Goal: Navigation & Orientation: Find specific page/section

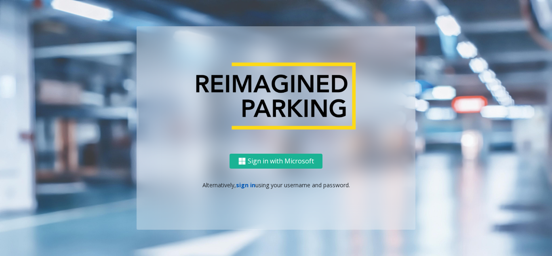
click at [241, 187] on link "sign in" at bounding box center [245, 185] width 19 height 8
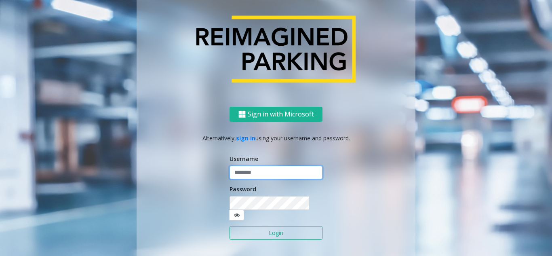
click at [248, 179] on input "text" at bounding box center [276, 173] width 93 height 14
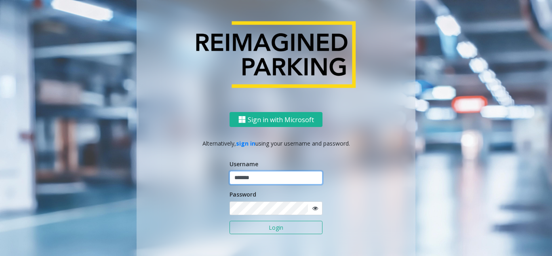
type input "*******"
click at [230, 221] on button "Login" at bounding box center [276, 228] width 93 height 14
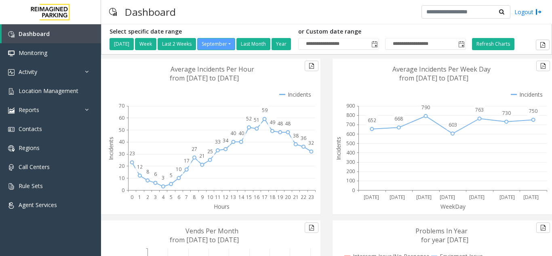
drag, startPoint x: 258, startPoint y: 238, endPoint x: 191, endPoint y: 238, distance: 67.1
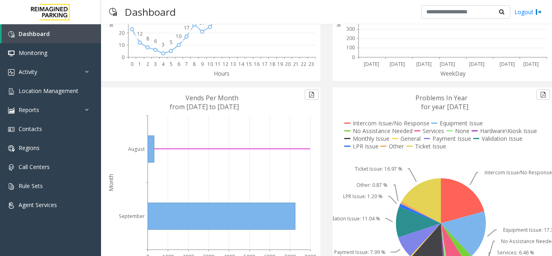
scroll to position [184, 0]
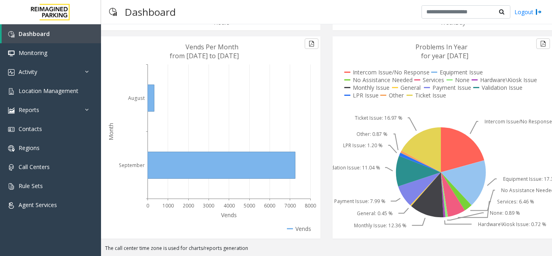
click at [464, 172] on icon at bounding box center [463, 182] width 45 height 45
click at [449, 197] on icon at bounding box center [453, 194] width 24 height 44
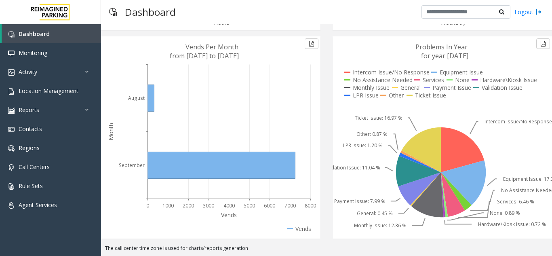
click at [428, 206] on icon at bounding box center [428, 194] width 32 height 45
drag, startPoint x: 347, startPoint y: 168, endPoint x: 327, endPoint y: 169, distance: 20.3
click at [327, 169] on div "Problems In Year for year [DATE] Intercom Issue/No Response Equipment Issue No …" at bounding box center [443, 140] width 232 height 208
